Goal: Task Accomplishment & Management: Use online tool/utility

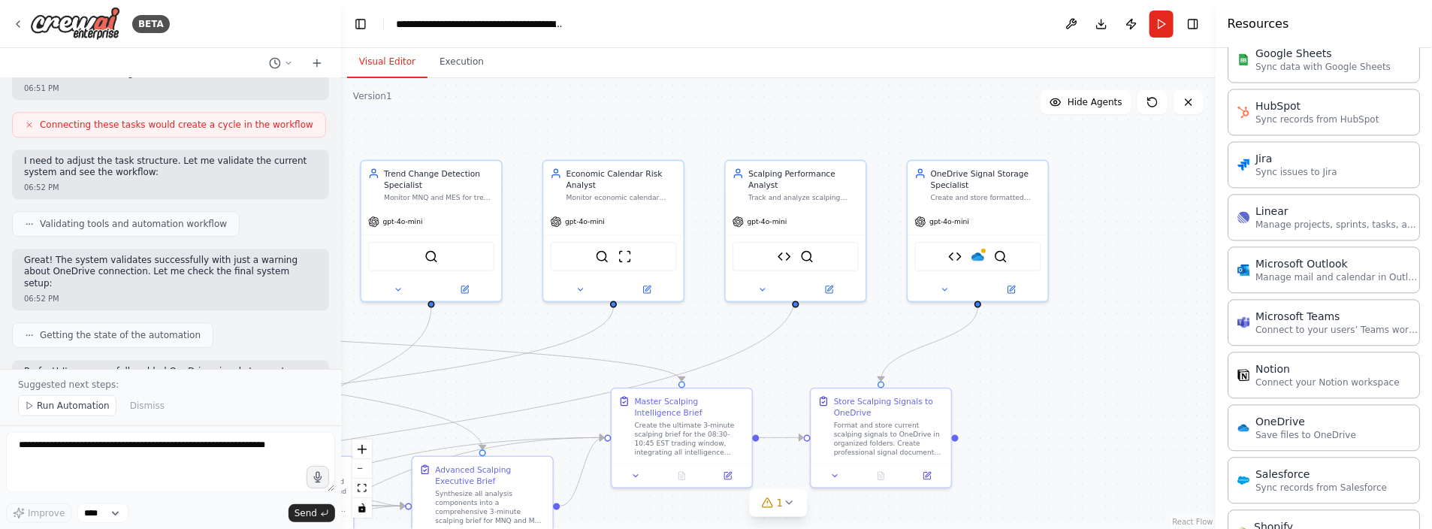
drag, startPoint x: 1044, startPoint y: 204, endPoint x: 864, endPoint y: 342, distance: 227.0
click at [864, 342] on div ".deletable-edge-delete-btn { width: 20px; height: 20px; border: 0px solid #ffff…" at bounding box center [778, 303] width 874 height 451
click at [982, 247] on div at bounding box center [983, 248] width 7 height 7
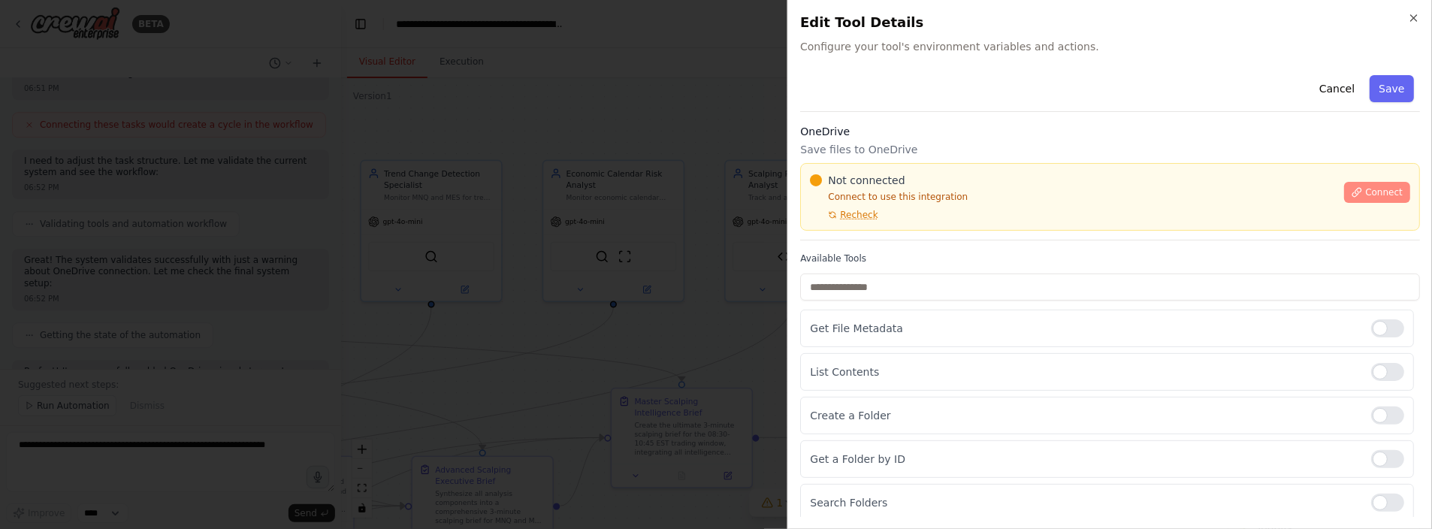
click at [1365, 188] on span "Connect" at bounding box center [1384, 192] width 38 height 12
click at [608, 207] on div at bounding box center [716, 264] width 1432 height 529
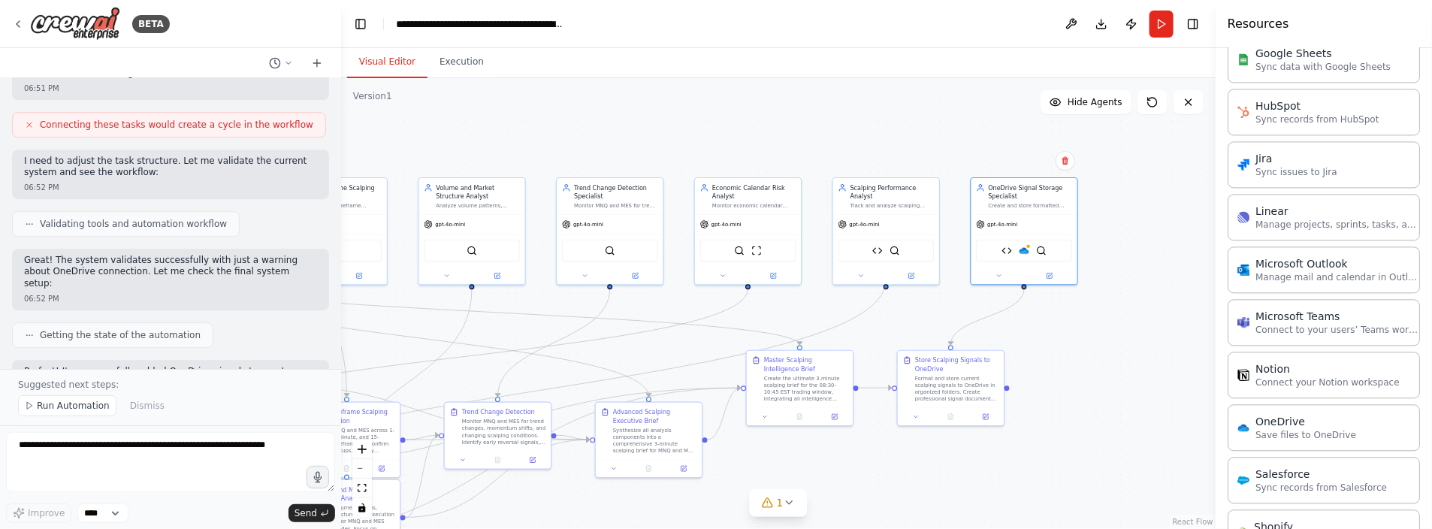
click at [1171, 233] on div ".deletable-edge-delete-btn { width: 20px; height: 20px; border: 0px solid #ffff…" at bounding box center [778, 303] width 874 height 451
click at [1047, 271] on icon at bounding box center [1048, 273] width 5 height 5
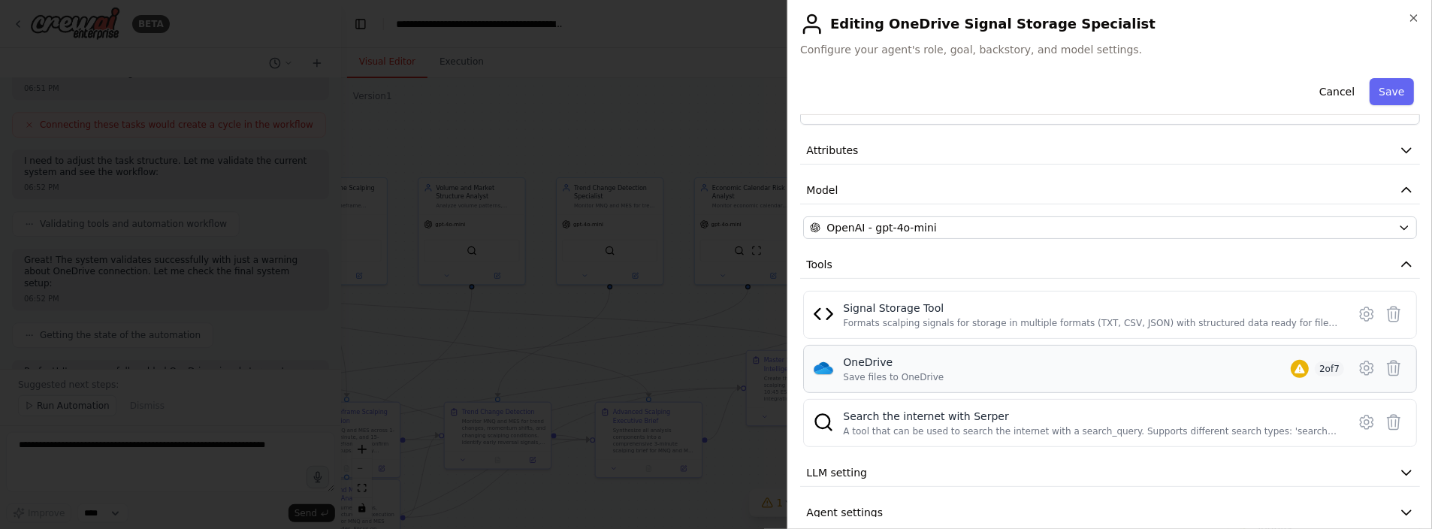
scroll to position [61, 0]
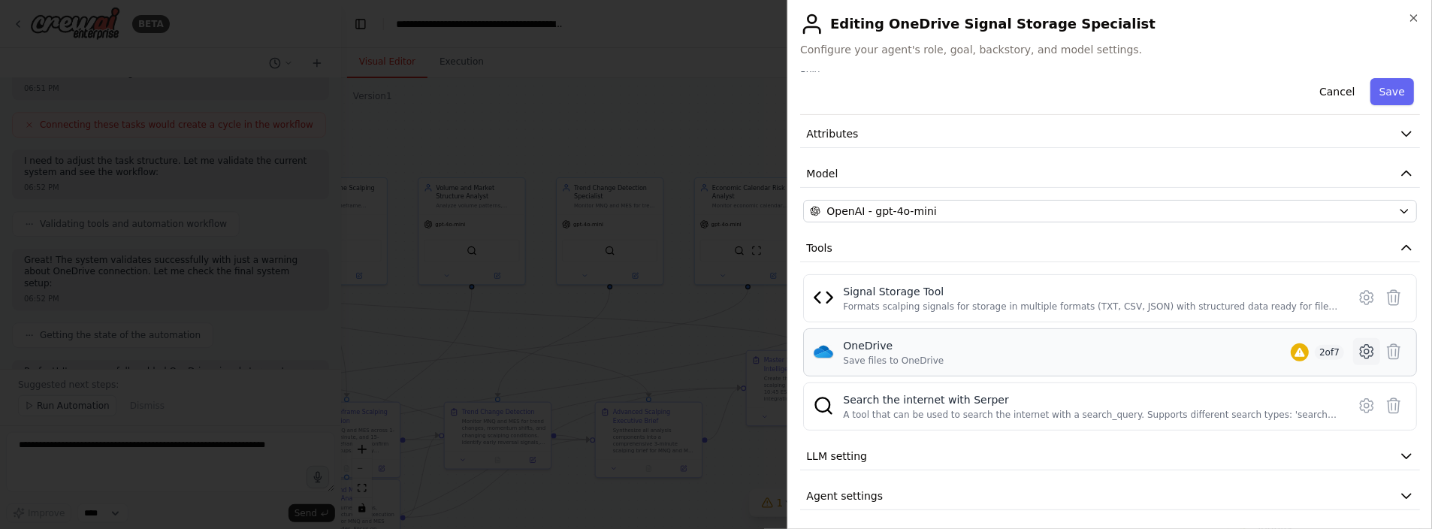
click at [1359, 345] on icon at bounding box center [1366, 351] width 18 height 18
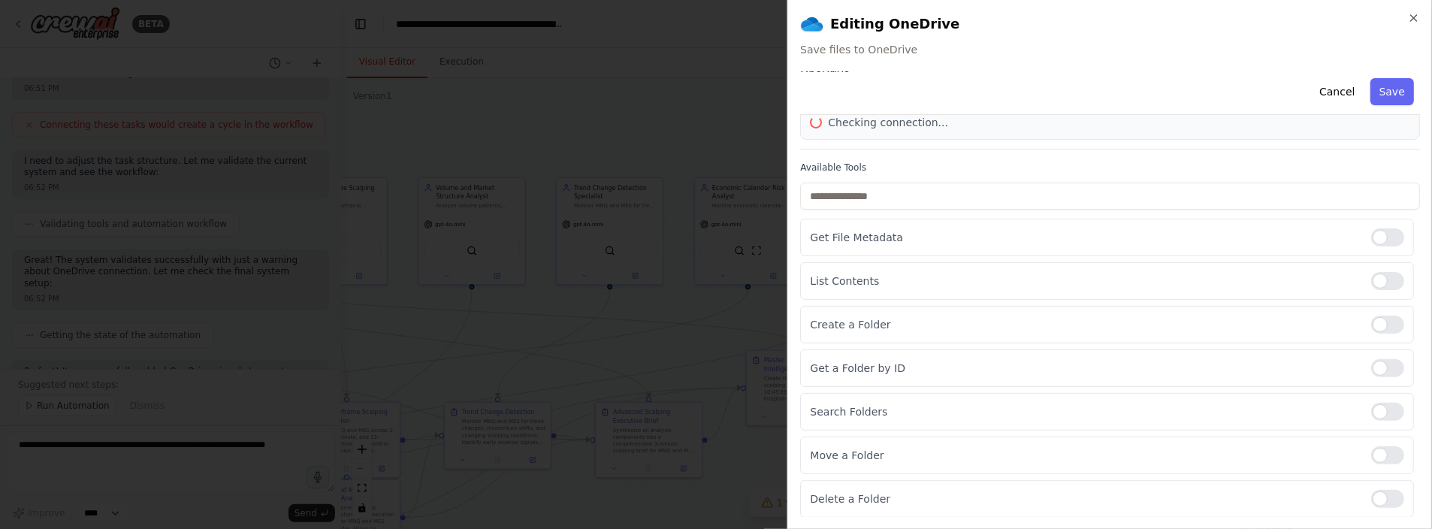
scroll to position [22, 0]
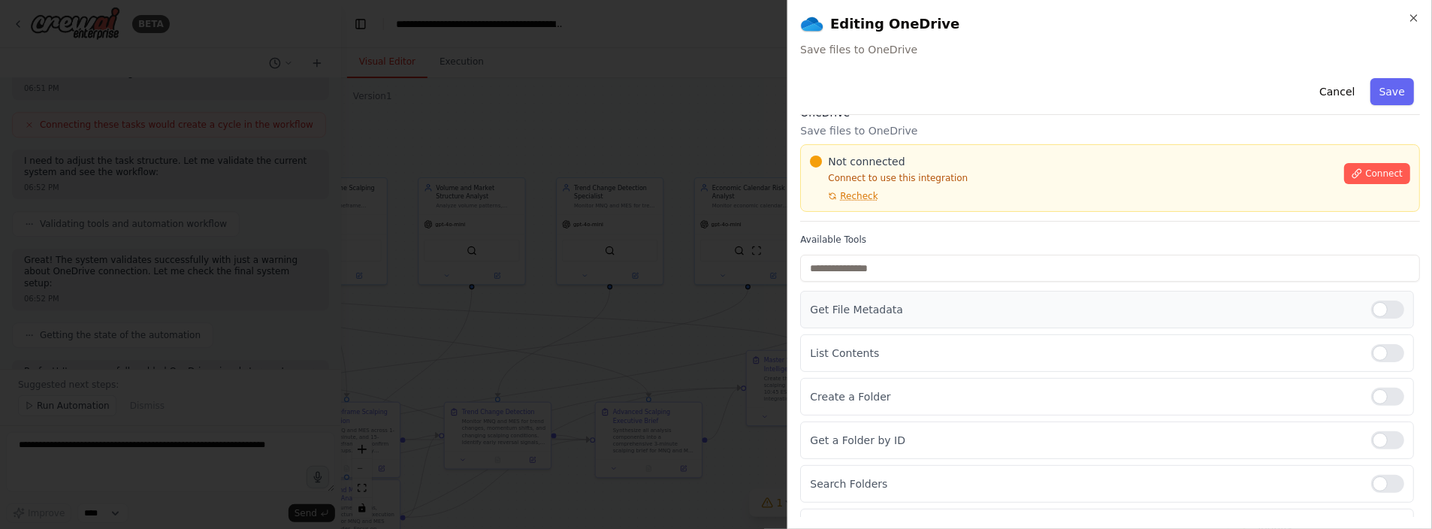
click at [1371, 308] on div at bounding box center [1387, 309] width 33 height 18
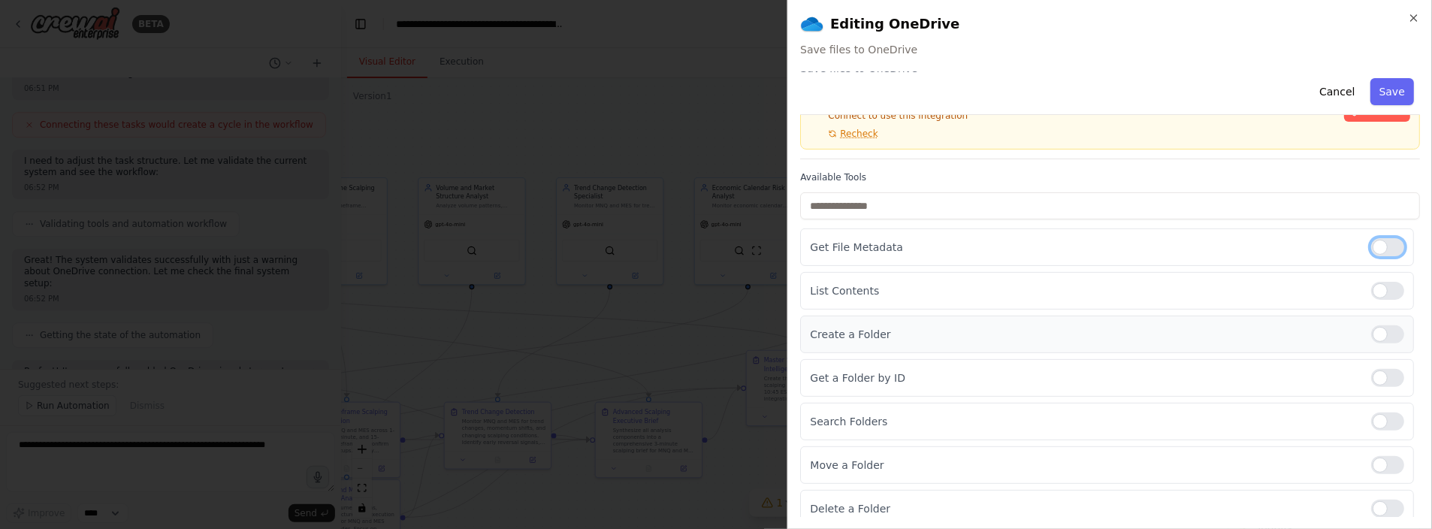
scroll to position [88, 0]
click at [1386, 369] on div at bounding box center [1387, 374] width 33 height 18
click at [1371, 322] on div at bounding box center [1387, 330] width 33 height 18
click at [855, 128] on span "Recheck" at bounding box center [859, 130] width 38 height 12
click at [857, 126] on span "Recheck" at bounding box center [859, 130] width 38 height 12
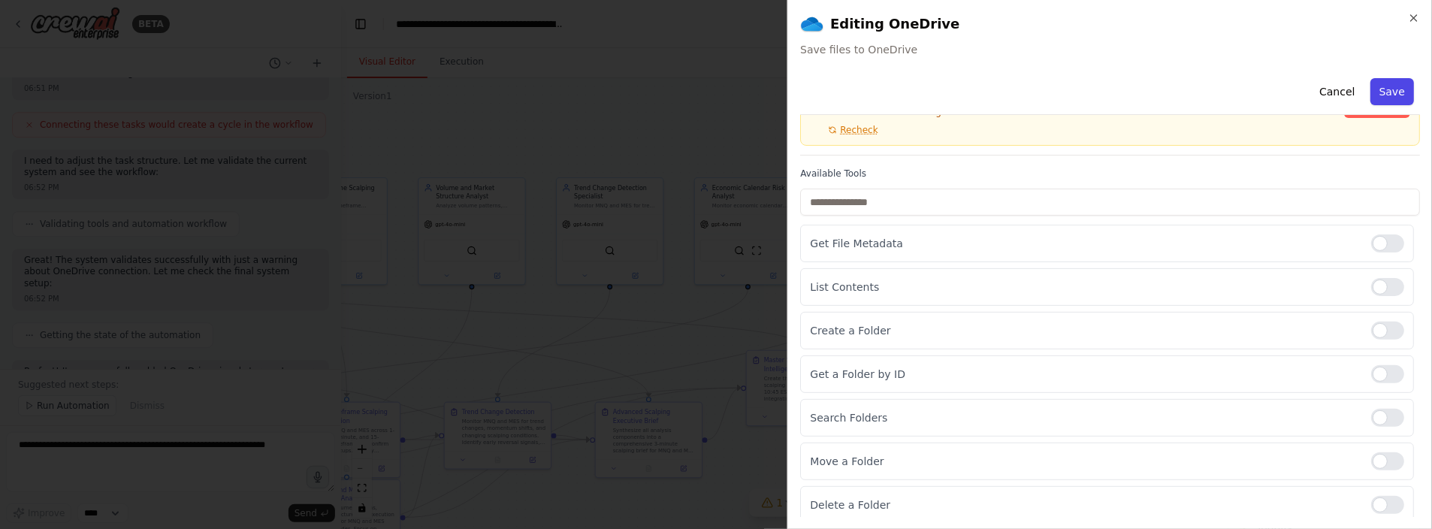
click at [1395, 86] on button "Save" at bounding box center [1392, 91] width 44 height 27
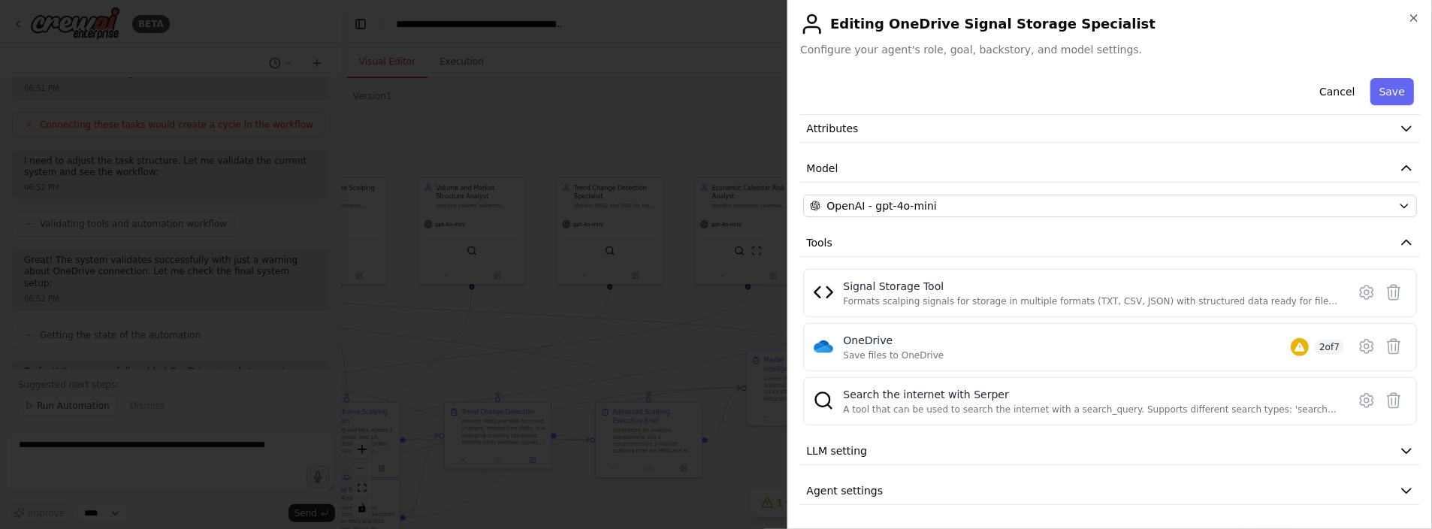
scroll to position [61, 0]
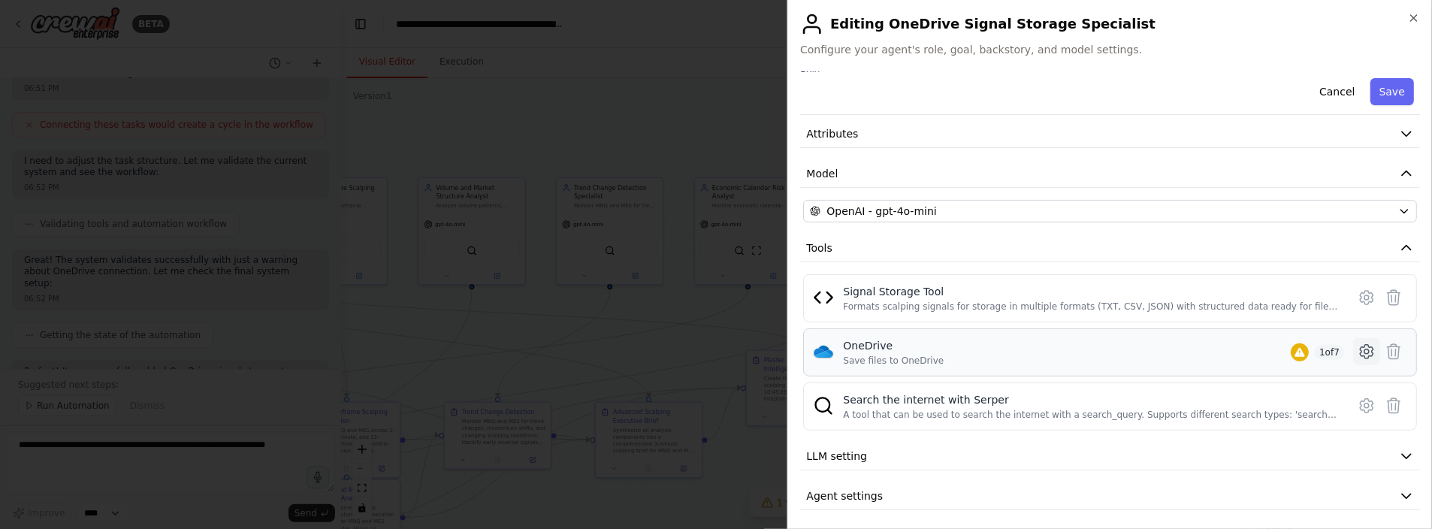
click at [1357, 342] on icon at bounding box center [1366, 351] width 18 height 18
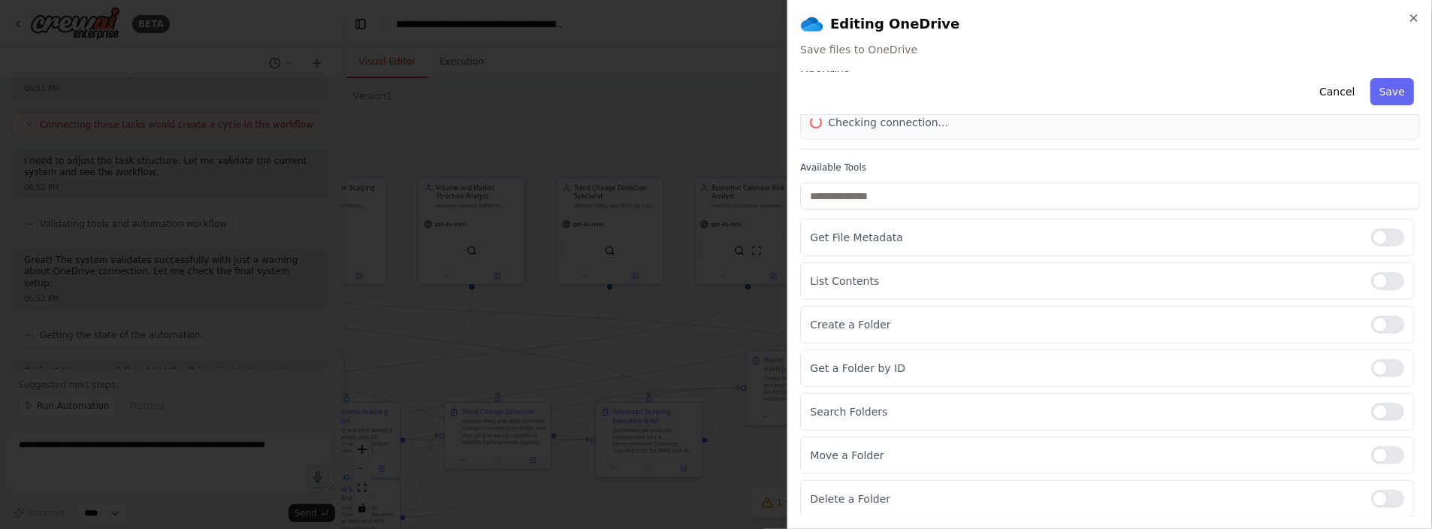
scroll to position [22, 0]
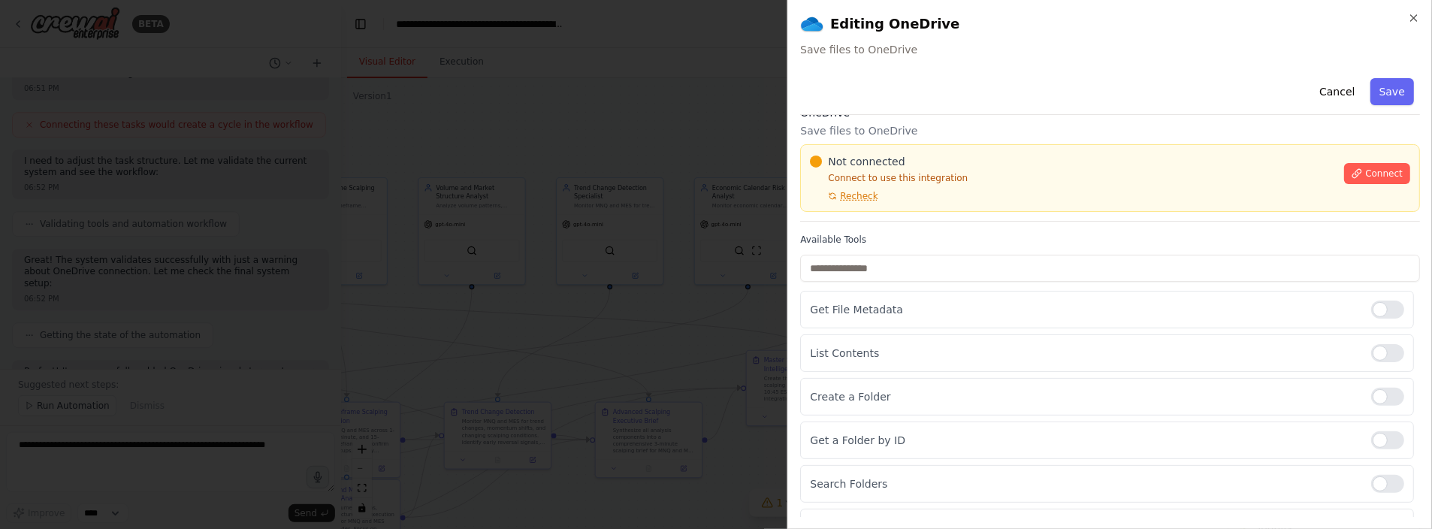
click at [1350, 183] on div "Not connected Connect to use this integration Recheck Connect" at bounding box center [1110, 178] width 600 height 48
click at [1351, 176] on icon at bounding box center [1356, 173] width 11 height 11
click at [599, 210] on div at bounding box center [716, 264] width 1432 height 529
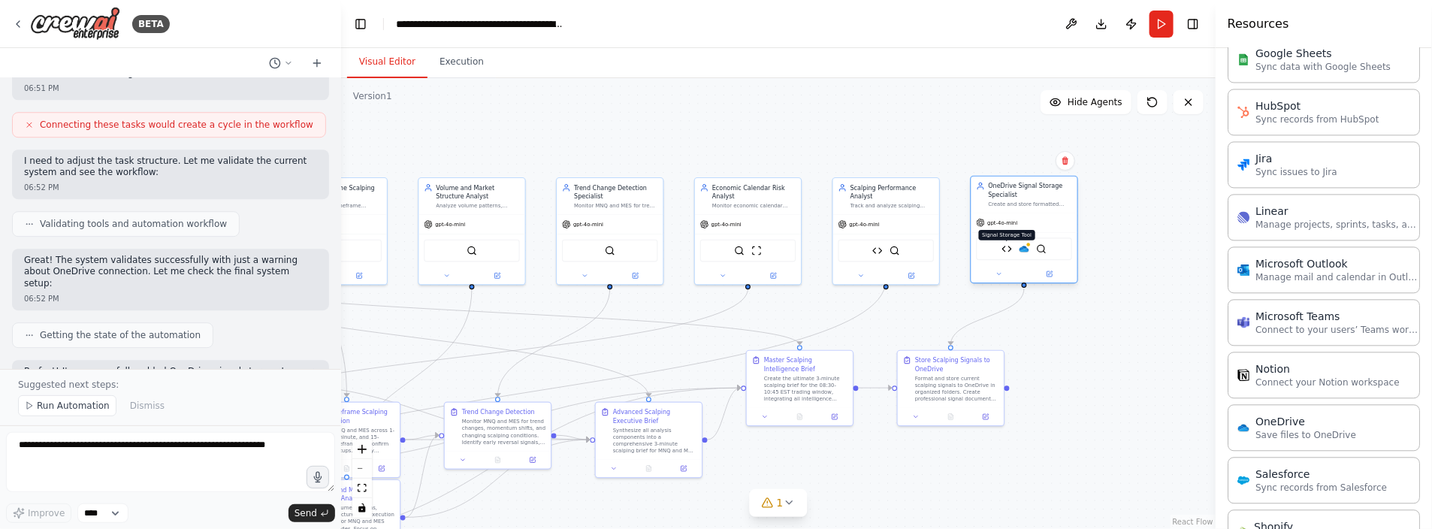
click at [1009, 249] on img at bounding box center [1006, 248] width 11 height 11
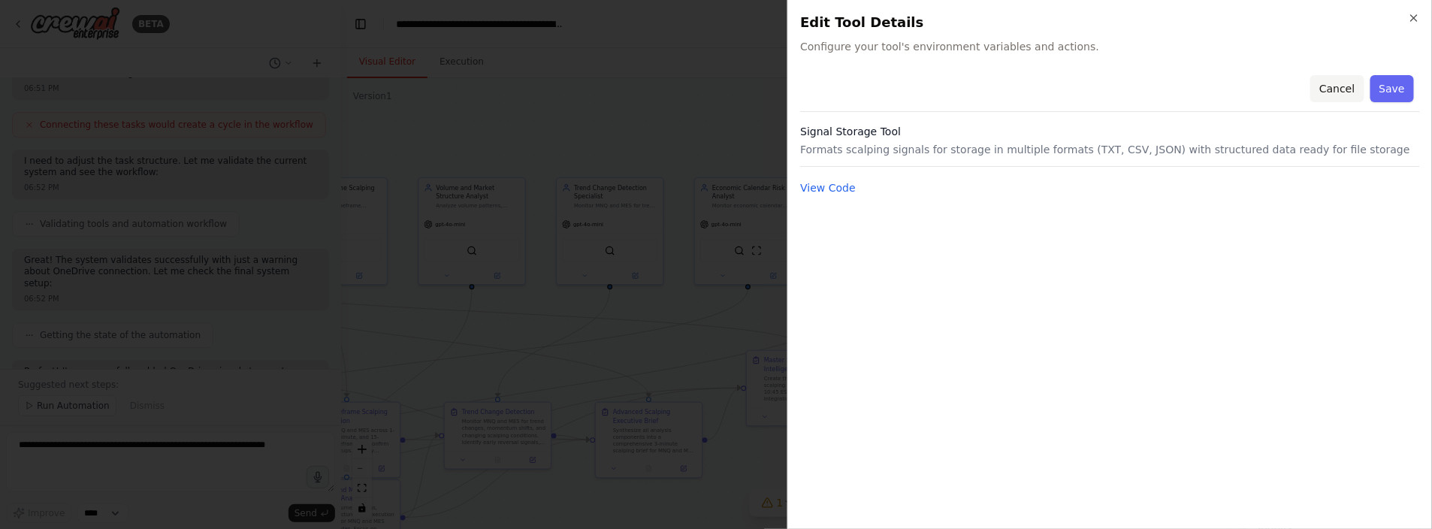
click at [1339, 95] on button "Cancel" at bounding box center [1336, 88] width 53 height 27
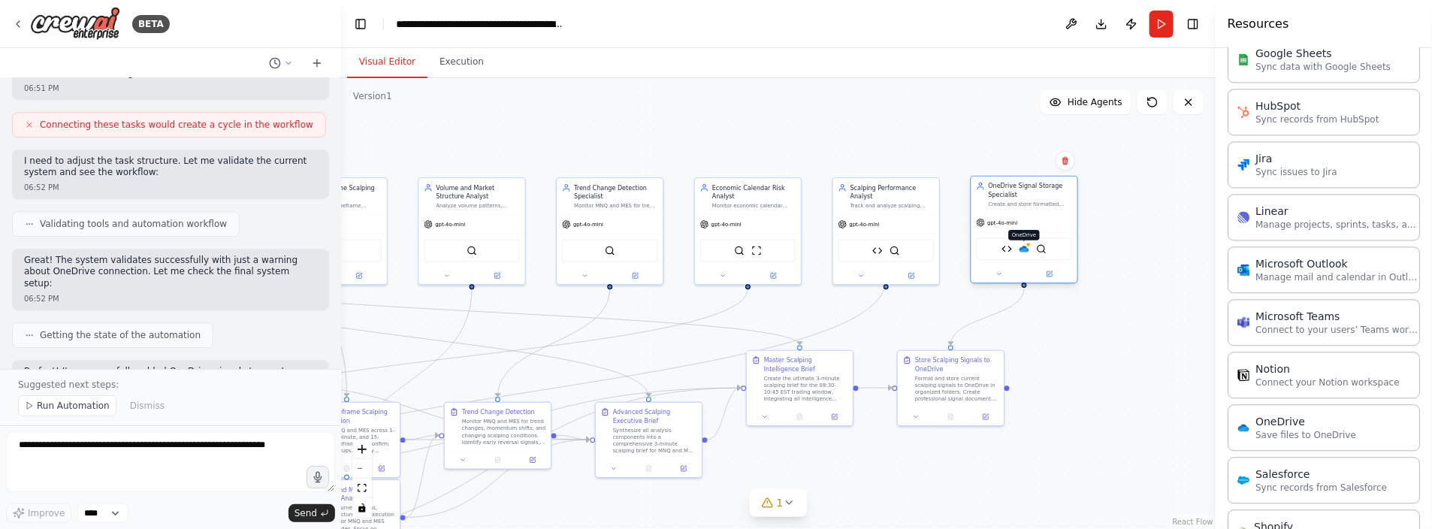
click at [1026, 249] on img at bounding box center [1023, 248] width 11 height 11
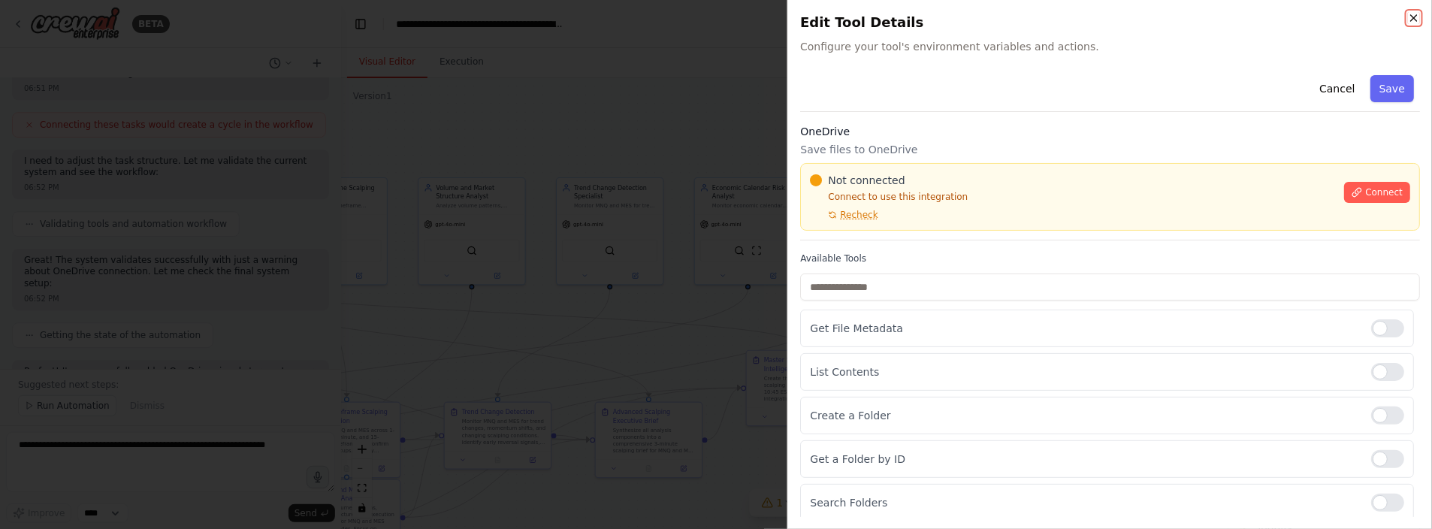
click at [1413, 17] on icon "button" at bounding box center [1413, 18] width 12 height 12
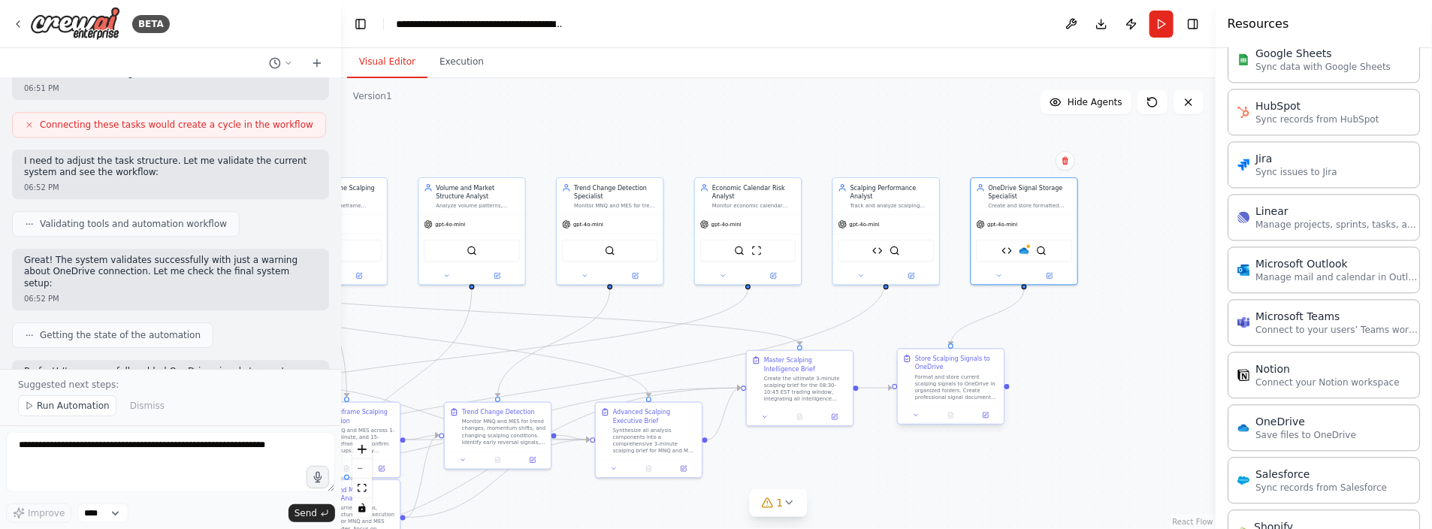
click at [950, 378] on div "Format and store current scalping signals to OneDrive in organized folders. Cre…" at bounding box center [956, 387] width 83 height 28
click at [986, 417] on icon at bounding box center [985, 415] width 7 height 7
click at [992, 412] on icon at bounding box center [990, 414] width 4 height 4
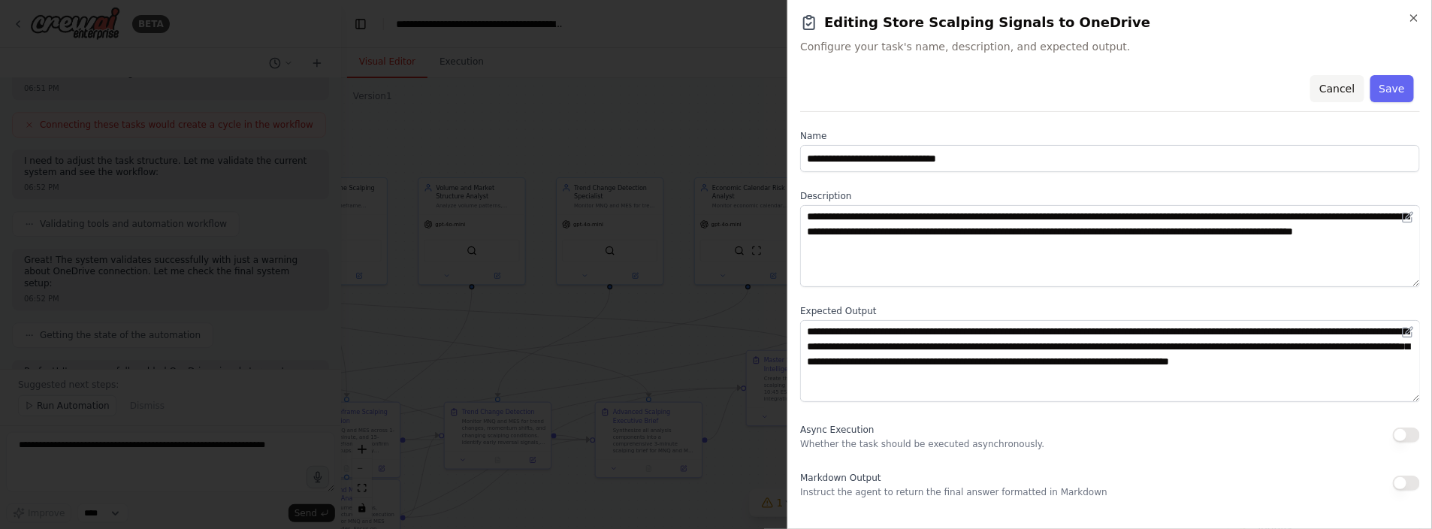
click at [1355, 86] on button "Cancel" at bounding box center [1336, 88] width 53 height 27
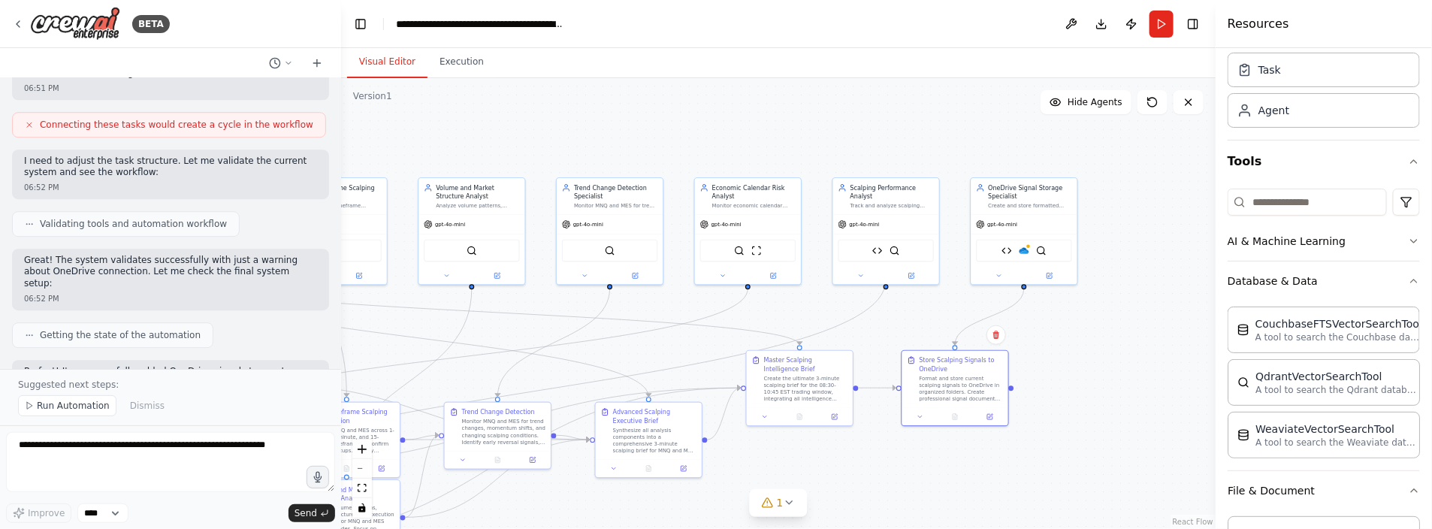
scroll to position [0, 0]
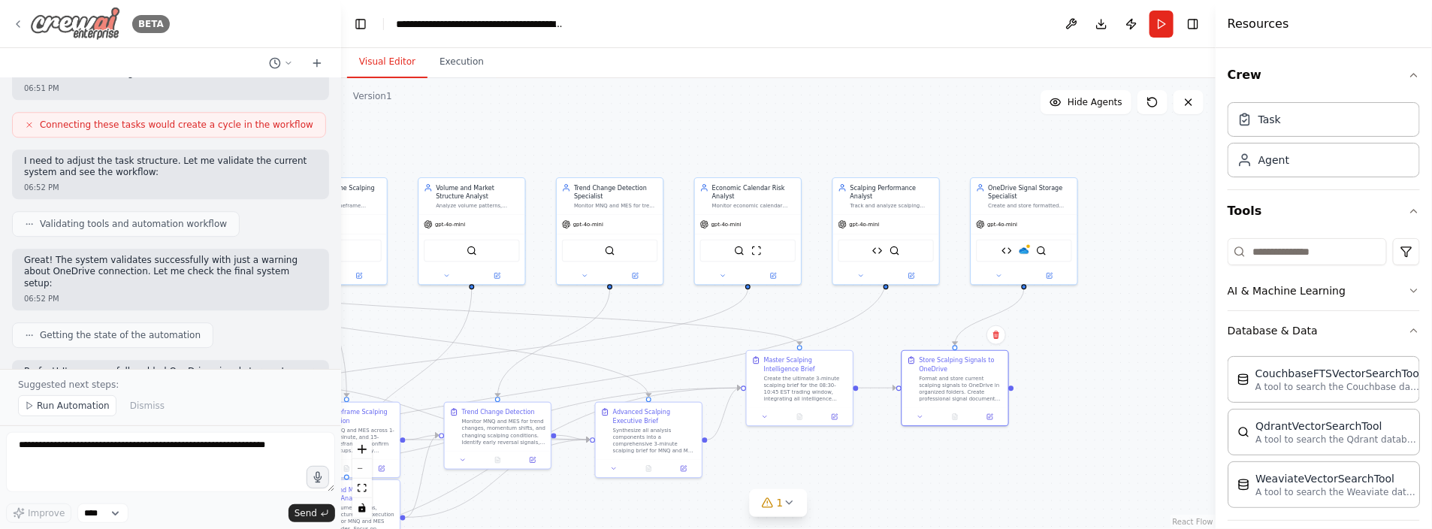
click at [17, 22] on icon at bounding box center [18, 24] width 12 height 12
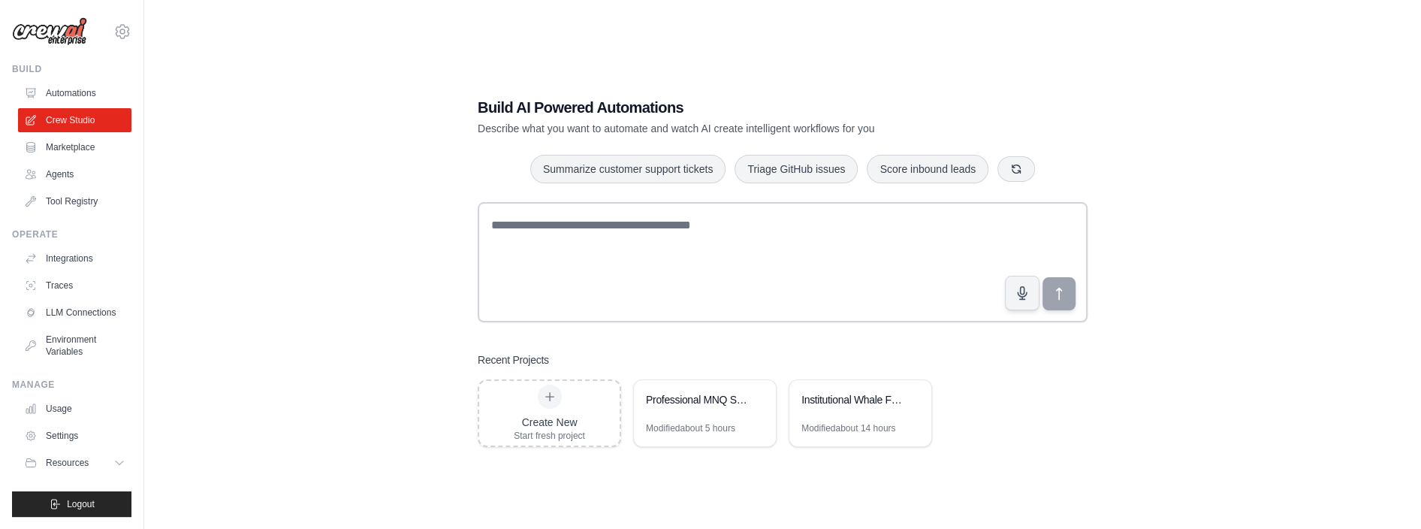
scroll to position [74, 0]
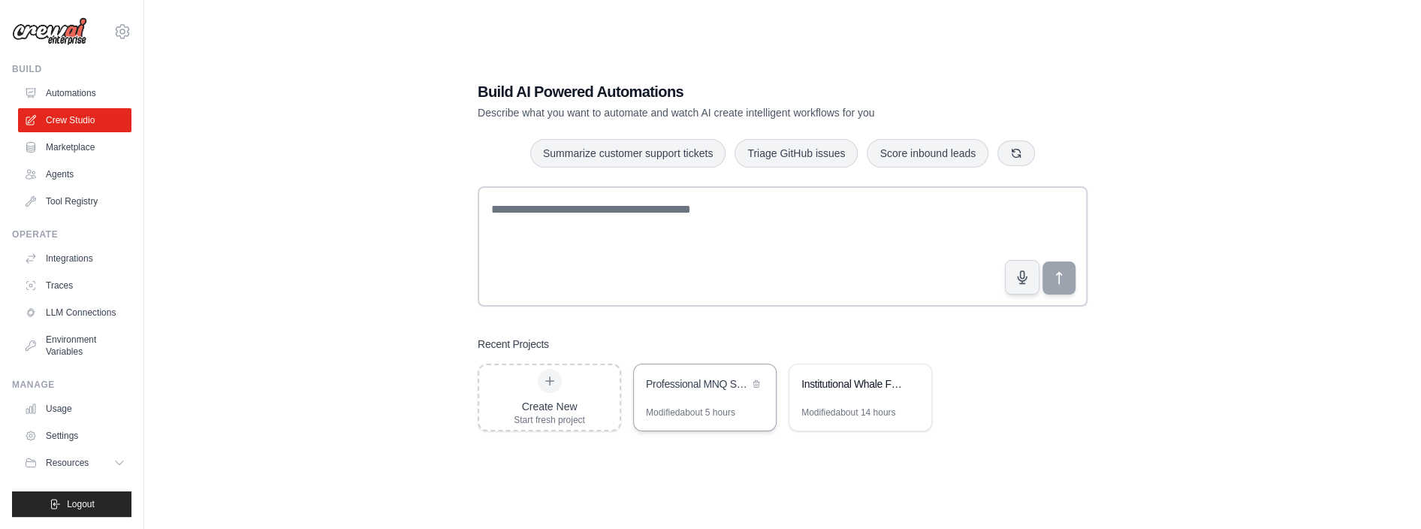
click at [715, 403] on div "Professional MNQ Scalping Intelligence Platform" at bounding box center [705, 385] width 142 height 42
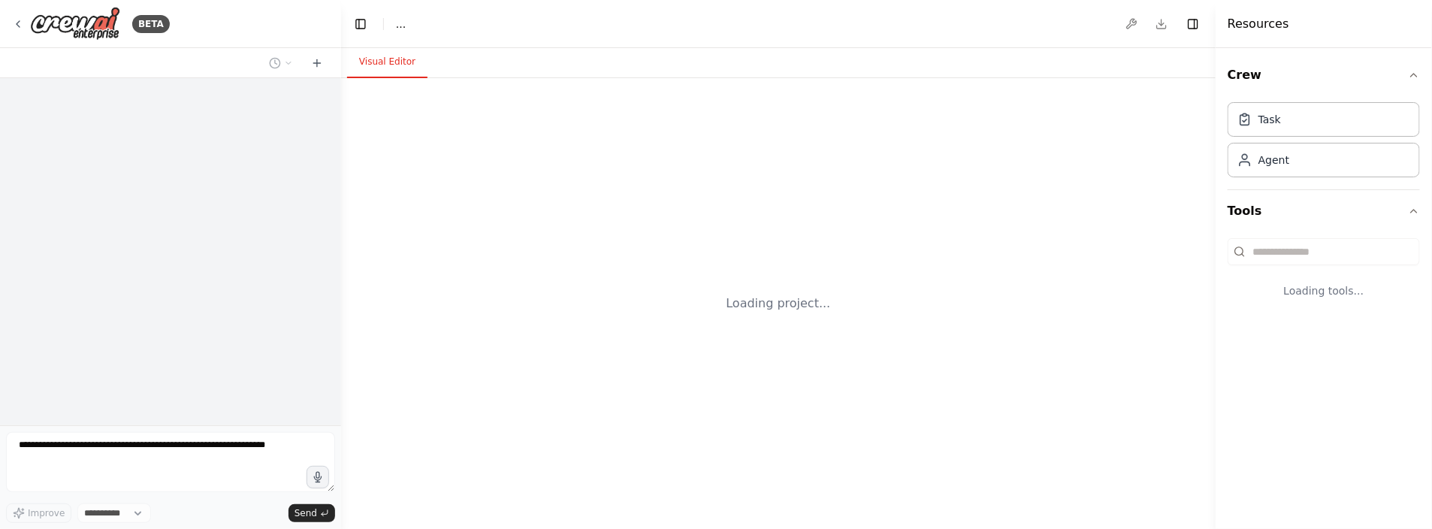
select select "****"
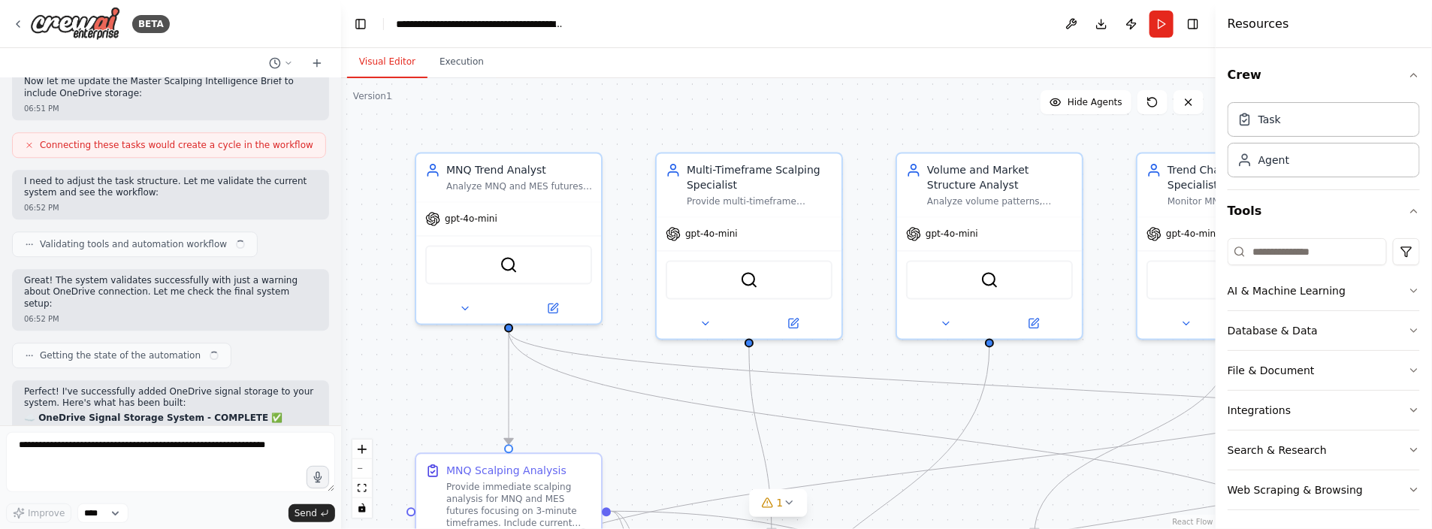
scroll to position [30364, 0]
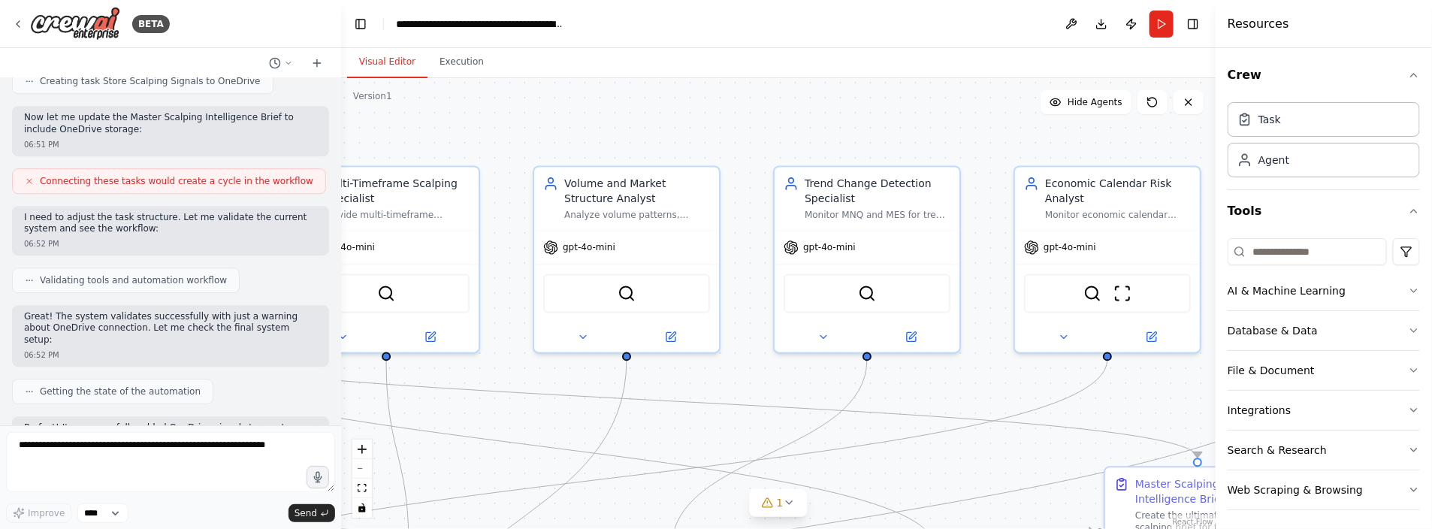
drag, startPoint x: 983, startPoint y: 128, endPoint x: 596, endPoint y: 141, distance: 387.0
click at [596, 141] on div ".deletable-edge-delete-btn { width: 20px; height: 20px; border: 0px solid #ffff…" at bounding box center [778, 303] width 874 height 451
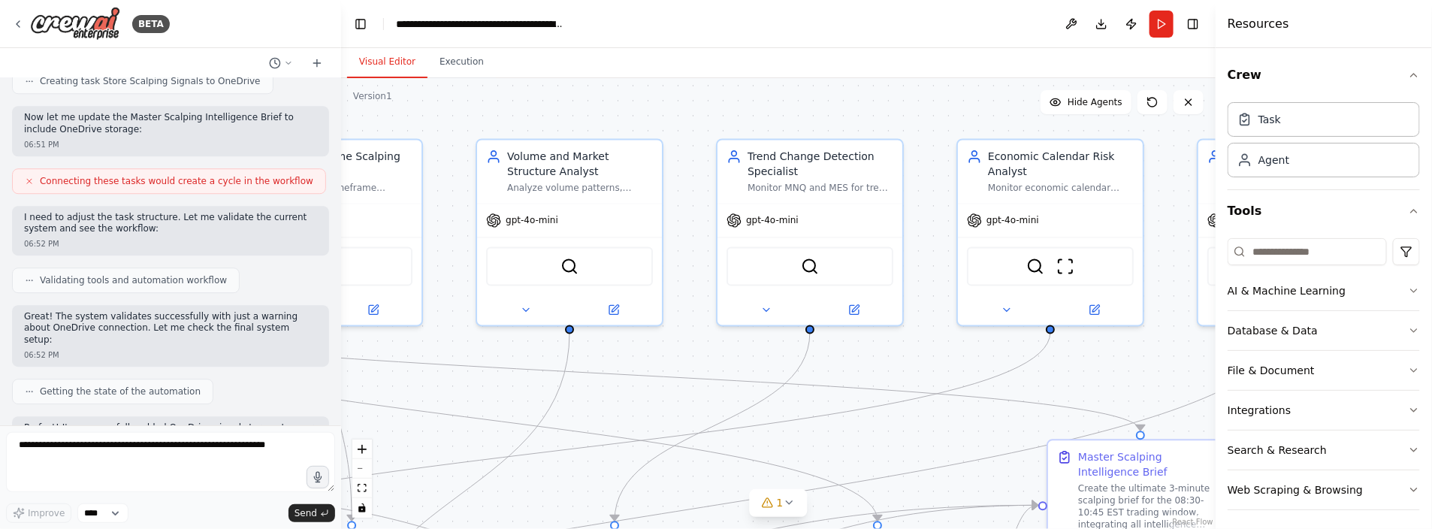
drag, startPoint x: 797, startPoint y: 130, endPoint x: 786, endPoint y: 100, distance: 31.8
click at [786, 100] on div ".deletable-edge-delete-btn { width: 20px; height: 20px; border: 0px solid #ffff…" at bounding box center [778, 303] width 874 height 451
